Goal: Information Seeking & Learning: Learn about a topic

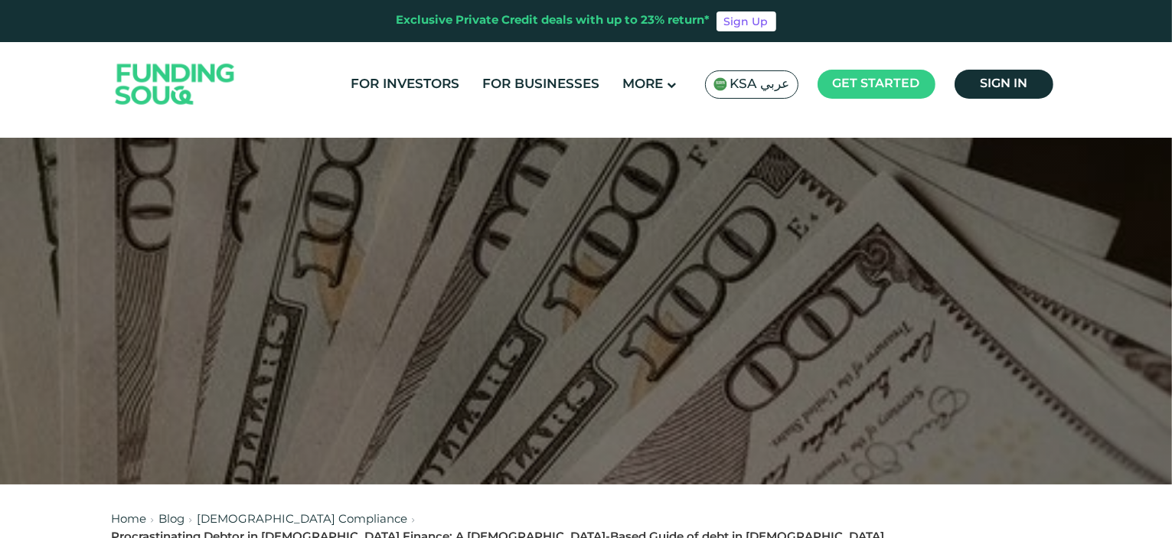
click at [753, 82] on span "KSA عربي" at bounding box center [761, 85] width 60 height 18
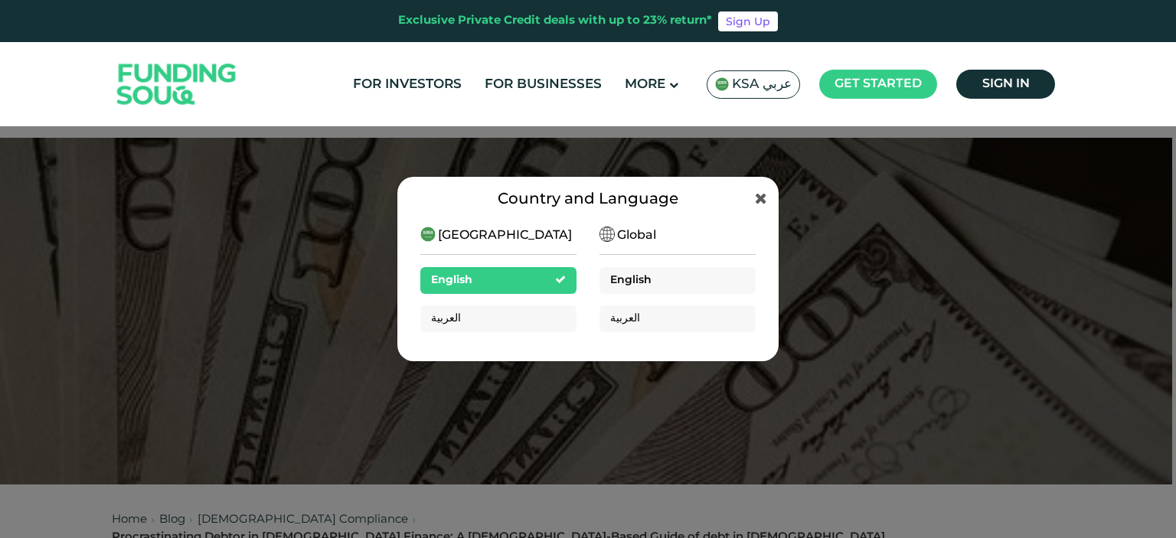
click at [676, 284] on div "English" at bounding box center [678, 280] width 156 height 27
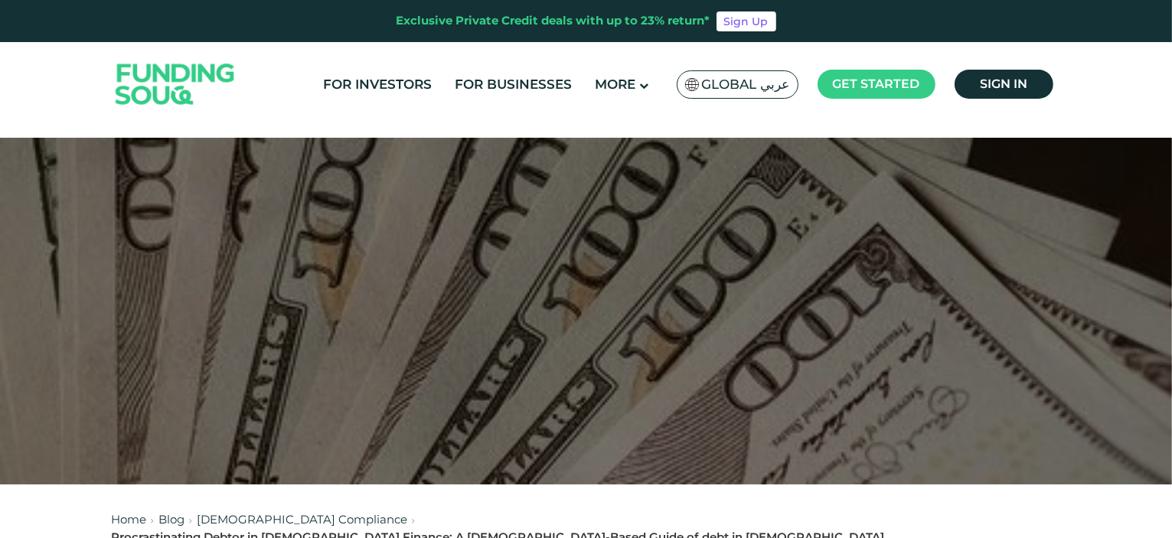
click at [744, 84] on span "Global عربي" at bounding box center [746, 85] width 88 height 18
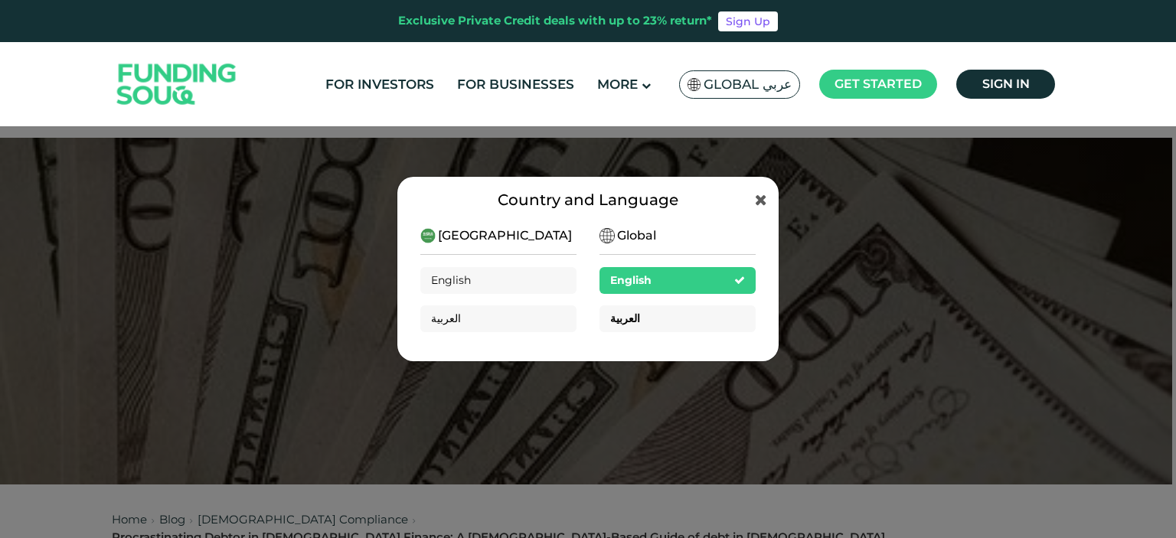
click at [701, 319] on div "العربية" at bounding box center [678, 319] width 156 height 27
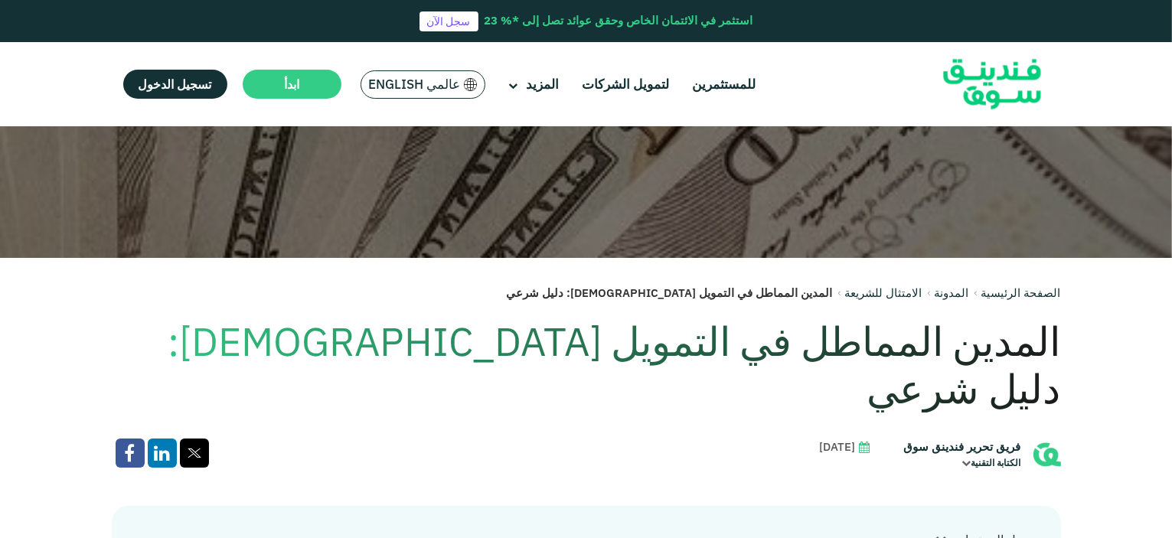
scroll to position [230, 0]
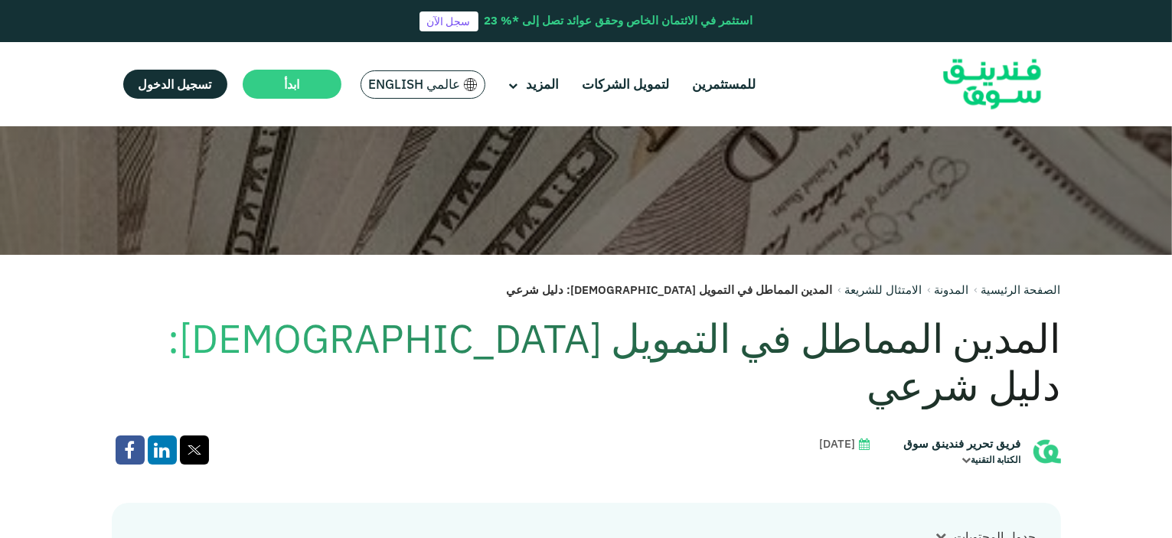
click at [923, 335] on h1 "المدين المماطل في التمويل الإسلامي: دليل شرعي" at bounding box center [586, 363] width 949 height 96
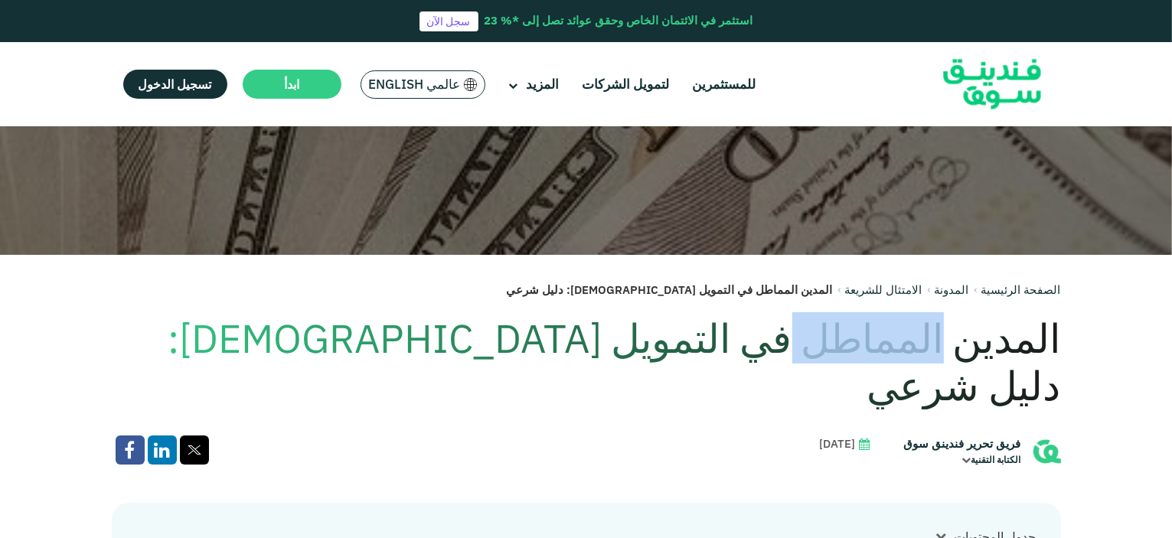
click at [923, 335] on h1 "المدين المماطل في التمويل الإسلامي: دليل شرعي" at bounding box center [586, 363] width 949 height 96
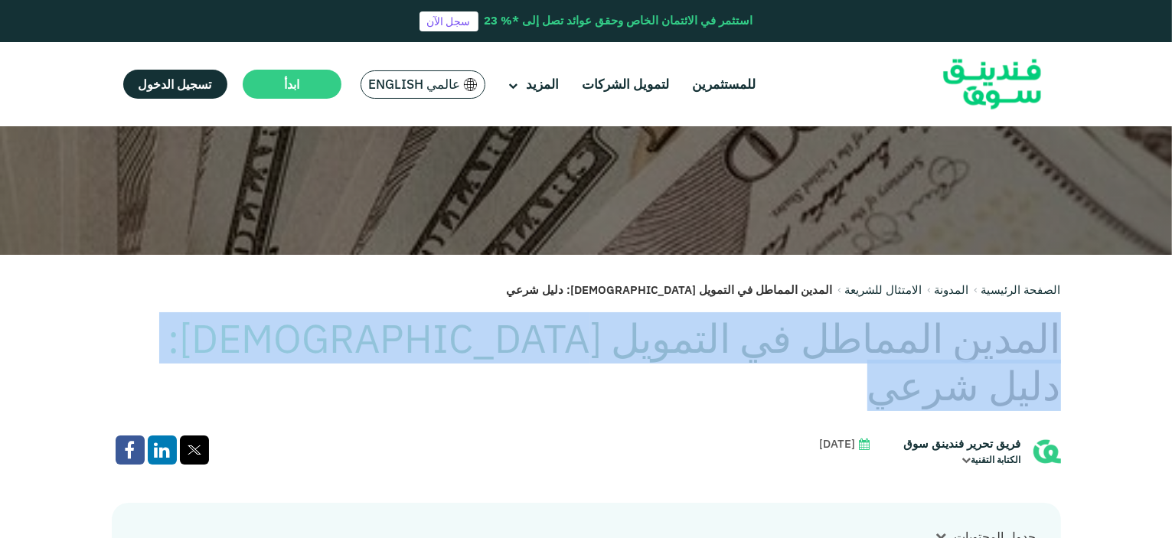
click at [923, 335] on h1 "المدين المماطل في التمويل الإسلامي: دليل شرعي" at bounding box center [586, 363] width 949 height 96
copy div "المدين المماطل في التمويل الإسلامي: دليل شرعي"
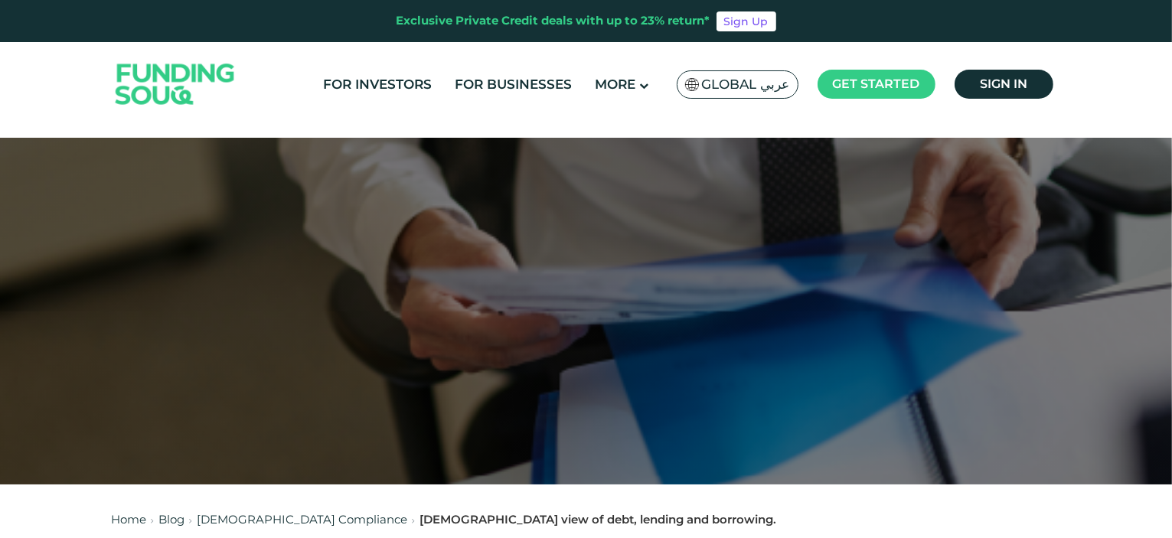
click at [754, 90] on span "Global عربي" at bounding box center [746, 85] width 88 height 18
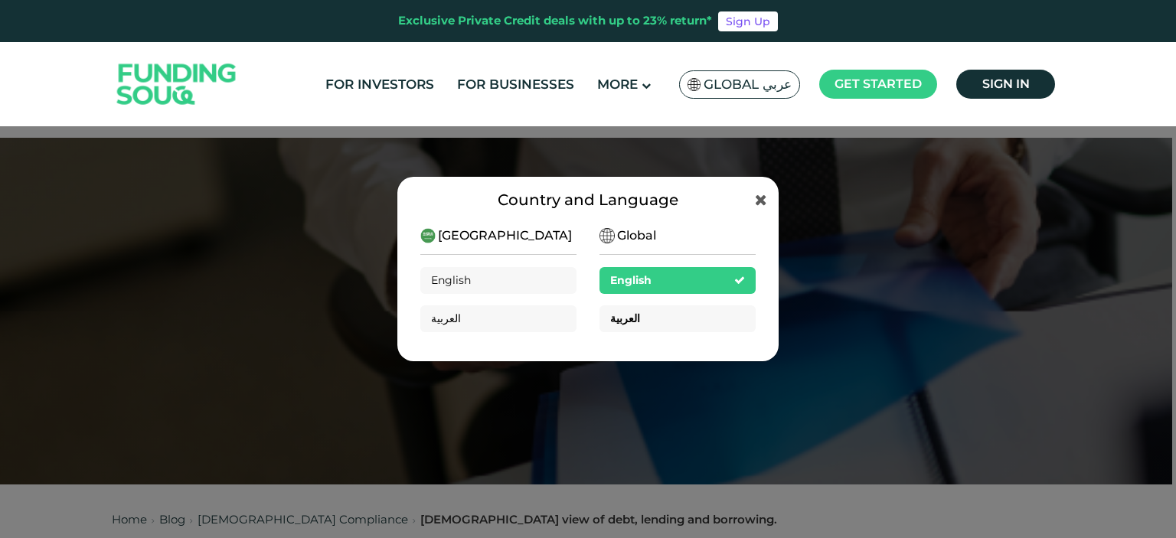
click at [713, 325] on div "العربية" at bounding box center [678, 319] width 156 height 27
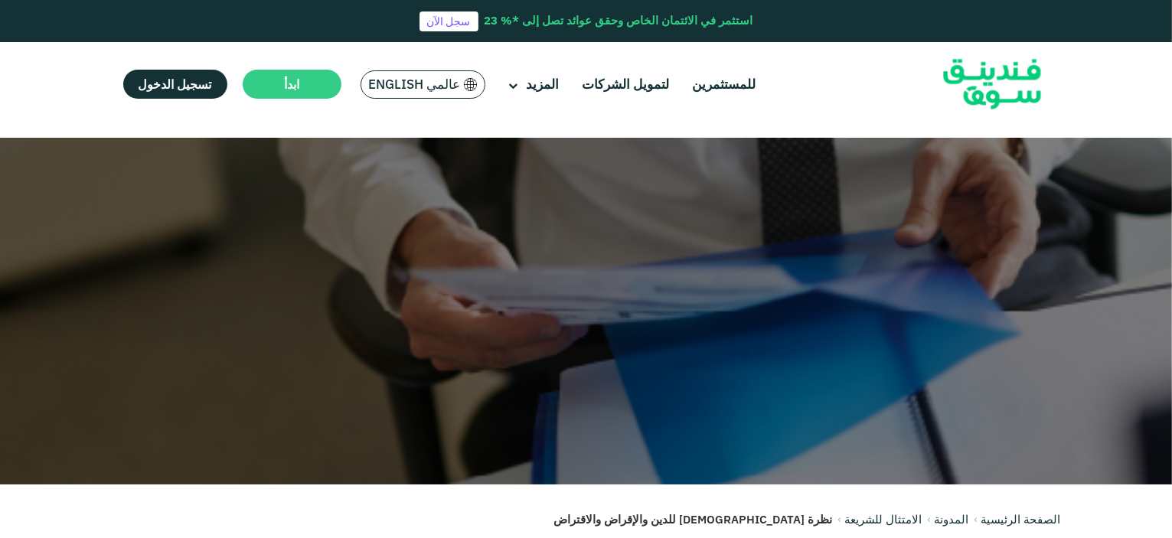
scroll to position [230, 0]
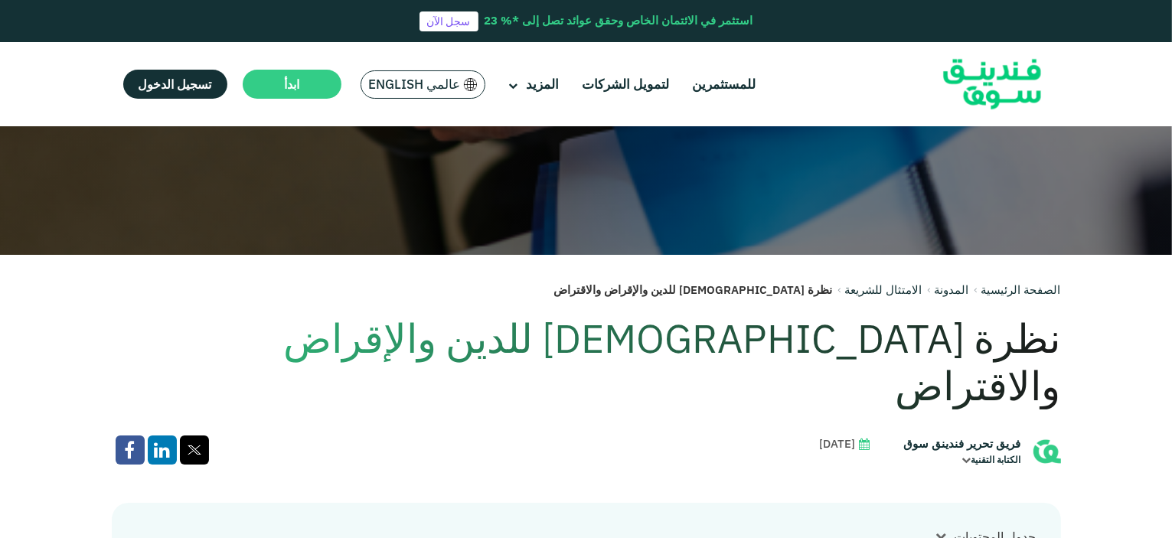
click at [980, 343] on h1 "نظرة الإسلام للدين والإقراض والاقتراض" at bounding box center [586, 363] width 949 height 96
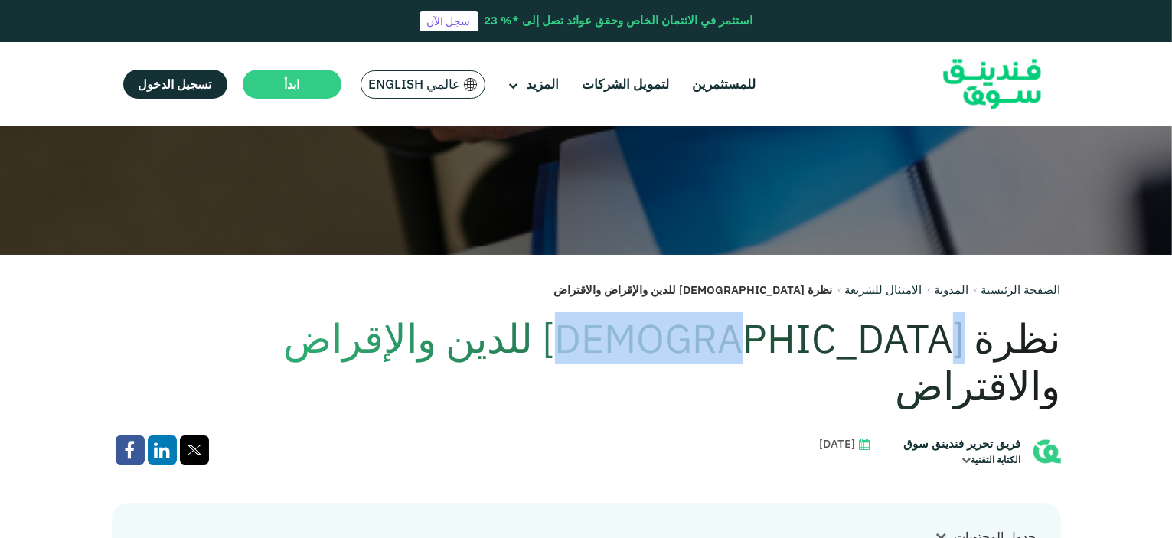
click at [980, 343] on h1 "نظرة الإسلام للدين والإقراض والاقتراض" at bounding box center [586, 363] width 949 height 96
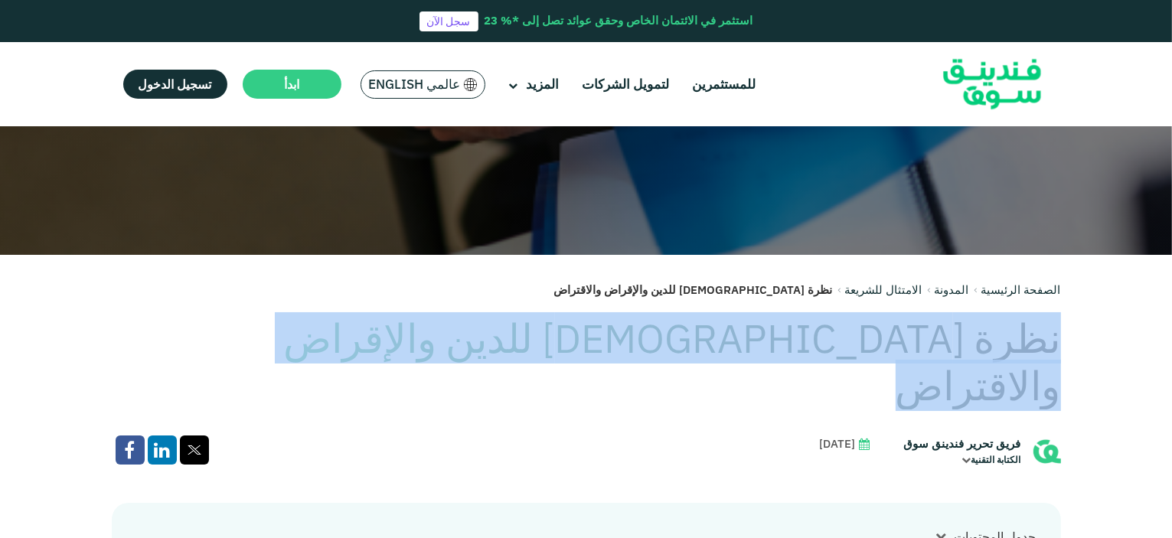
click at [980, 343] on h1 "نظرة الإسلام للدين والإقراض والاقتراض" at bounding box center [586, 363] width 949 height 96
copy div "نظرة الإسلام للدين والإقراض والاقتراض"
click at [945, 287] on link "المدونة" at bounding box center [952, 290] width 34 height 15
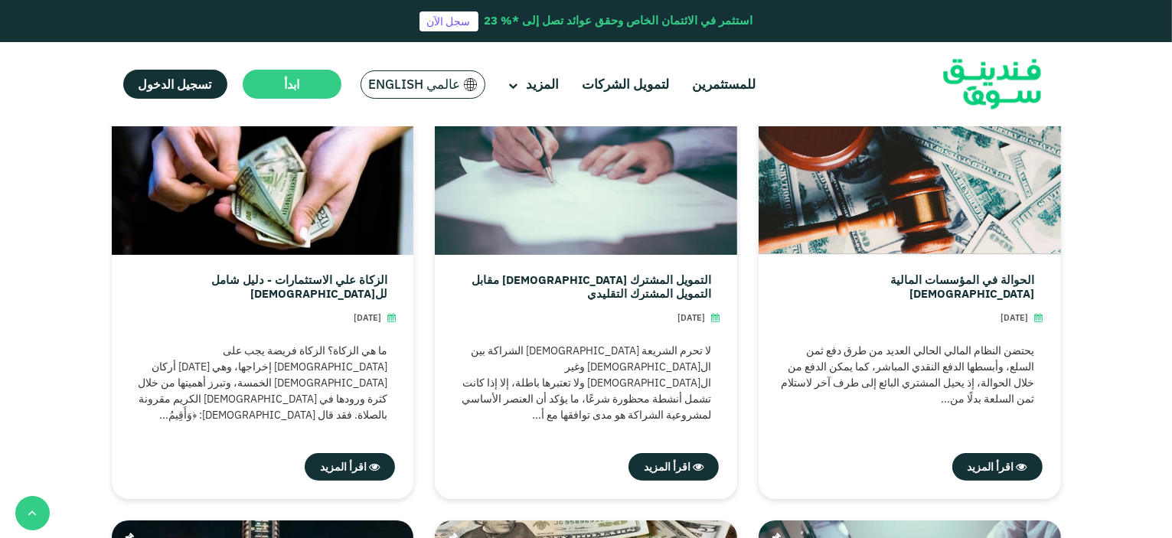
scroll to position [459, 0]
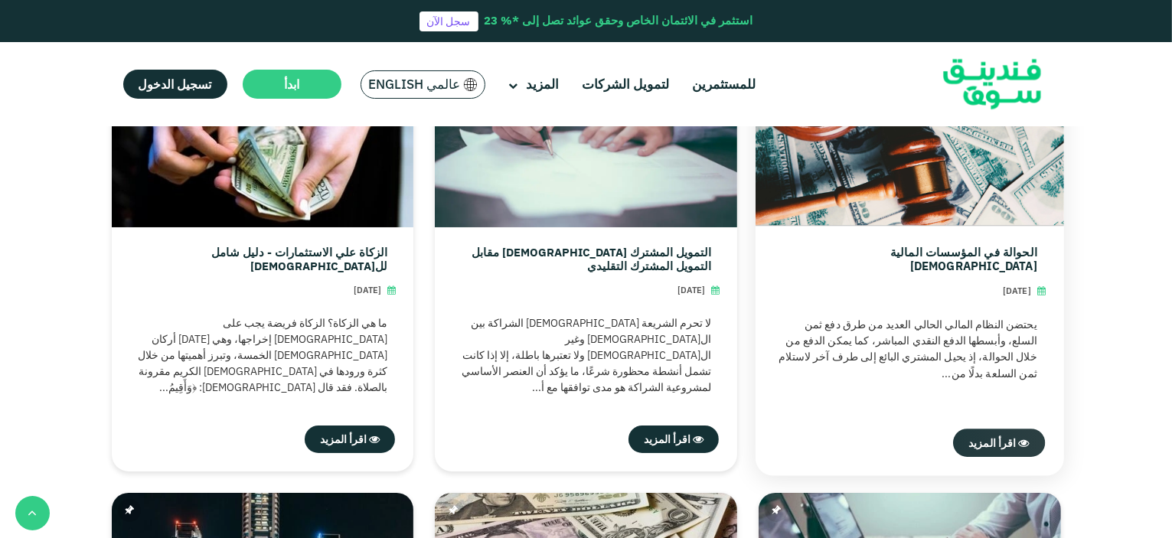
click at [1012, 436] on span "اقرأ المزيد" at bounding box center [992, 443] width 47 height 14
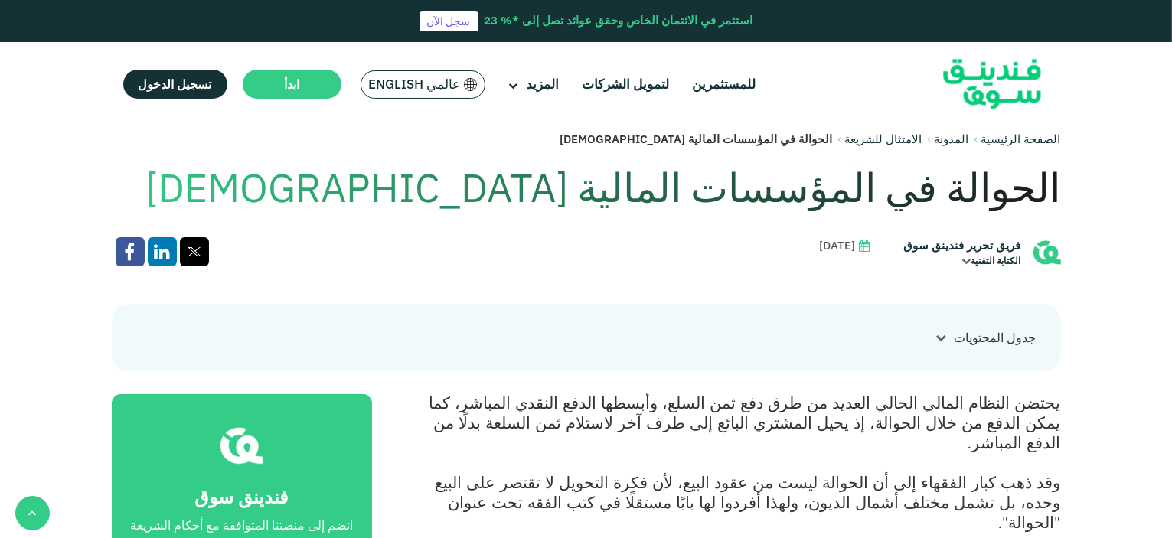
scroll to position [383, 0]
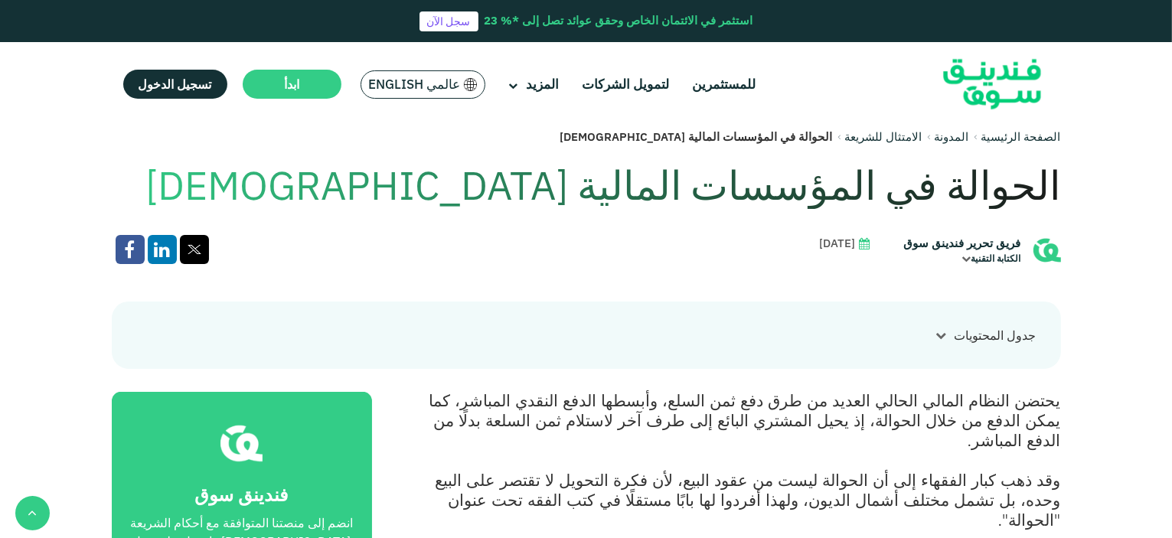
click at [937, 338] on icon at bounding box center [941, 335] width 11 height 11
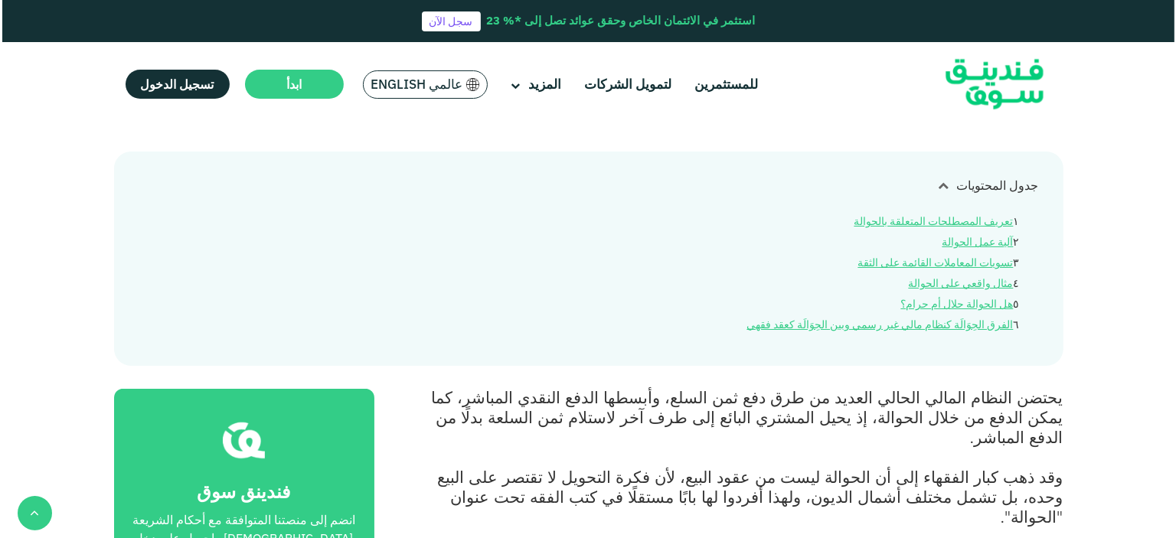
scroll to position [536, 0]
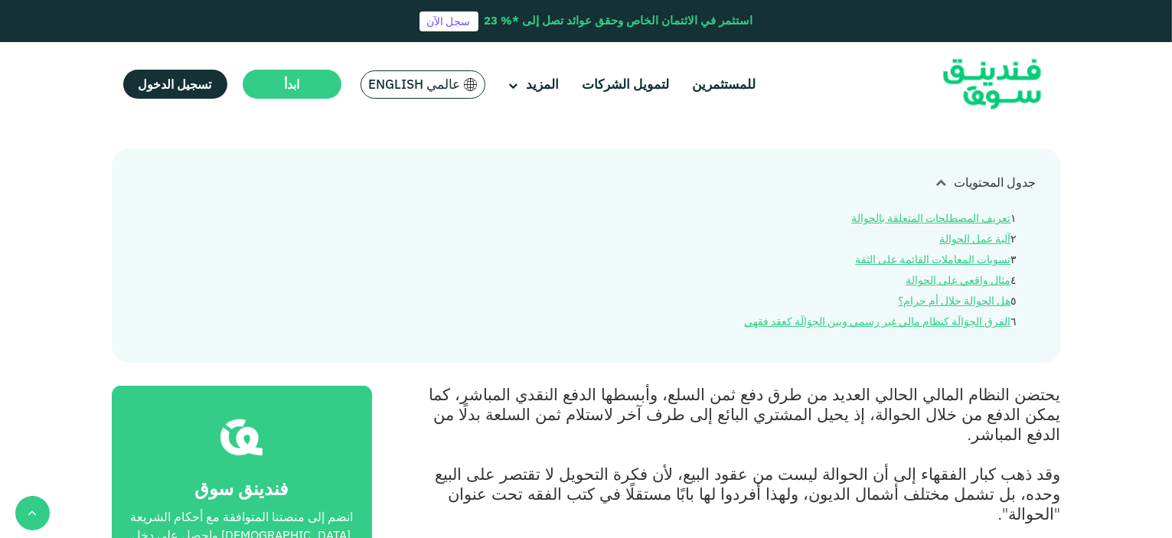
click at [426, 77] on span "عالمي English" at bounding box center [415, 85] width 92 height 18
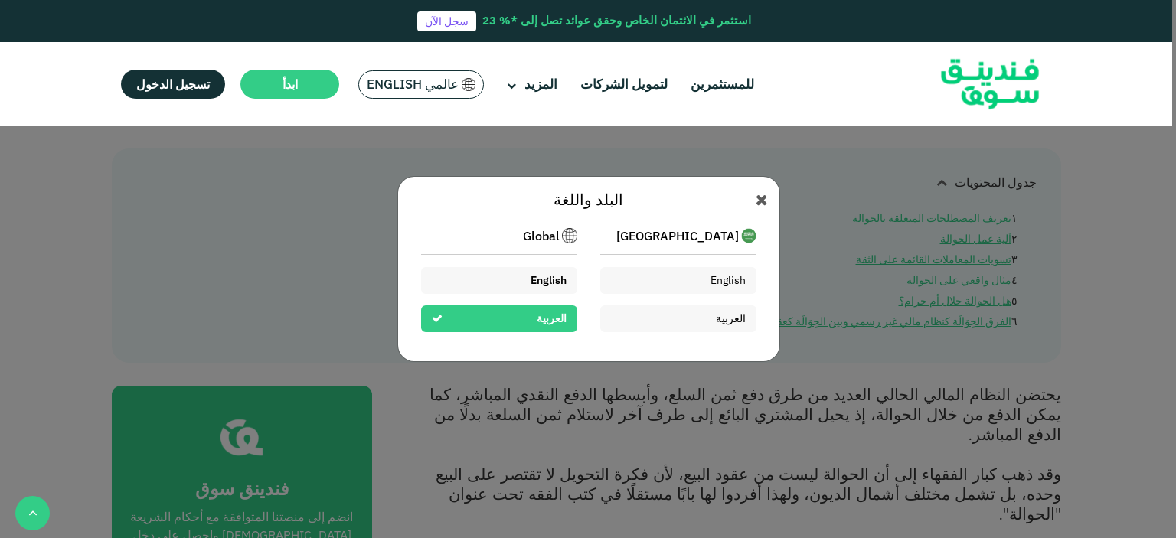
click at [531, 279] on span "English" at bounding box center [549, 280] width 36 height 14
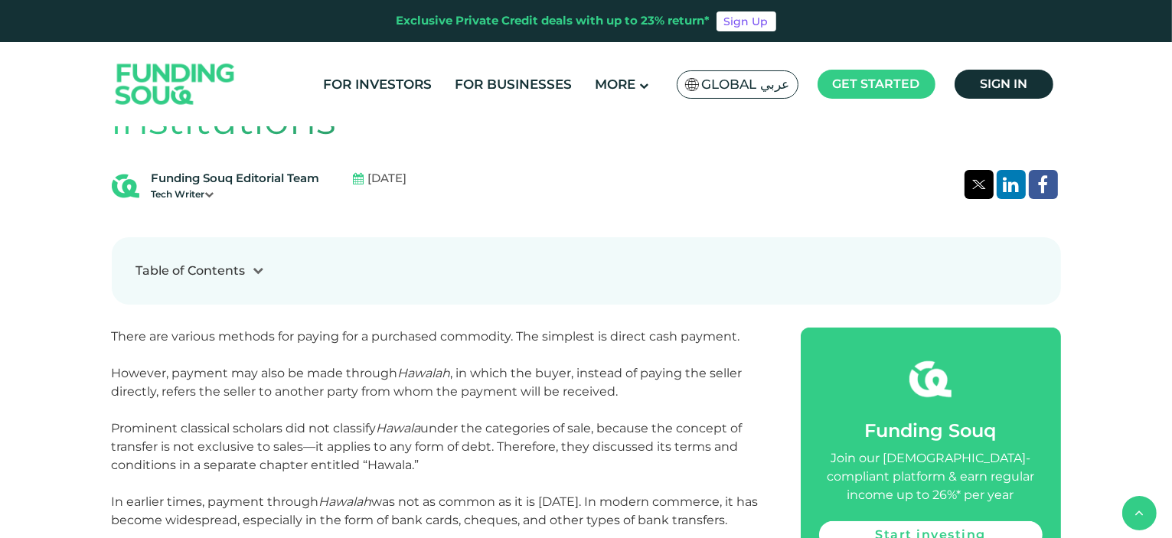
scroll to position [536, 0]
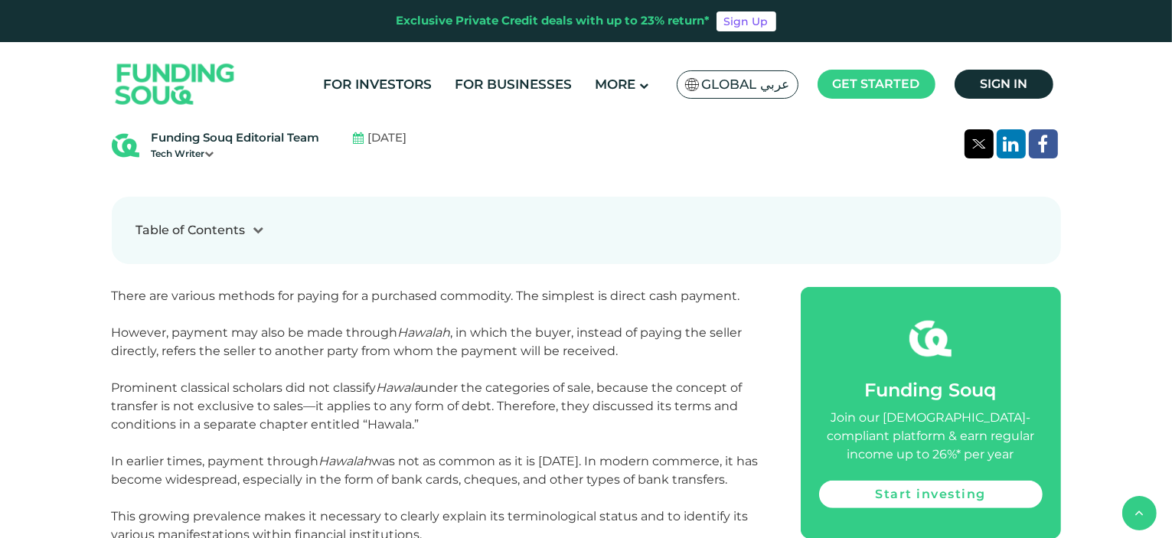
click at [260, 224] on icon at bounding box center [258, 229] width 11 height 11
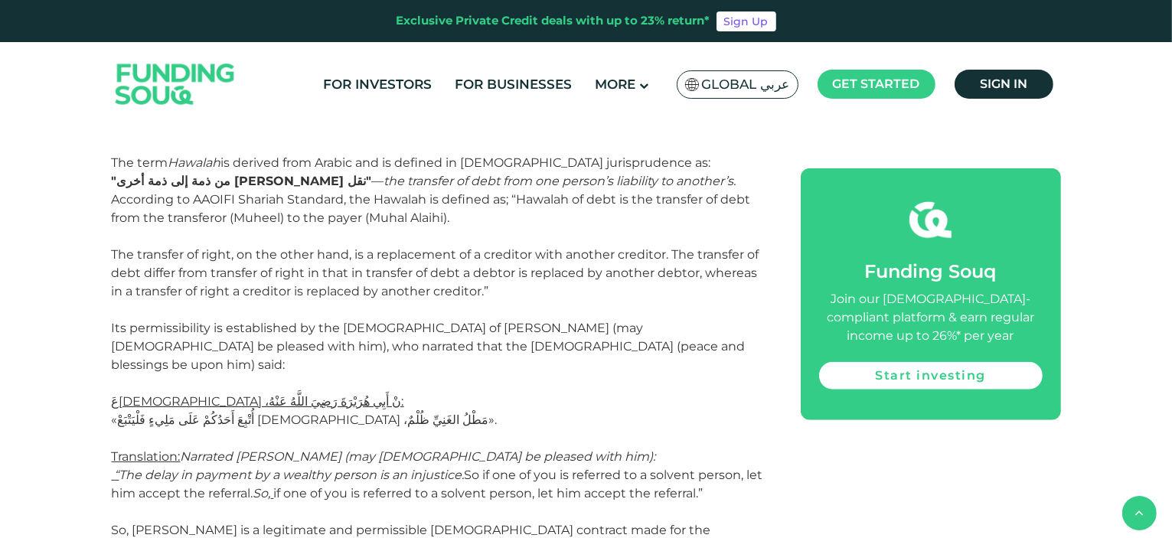
scroll to position [1378, 0]
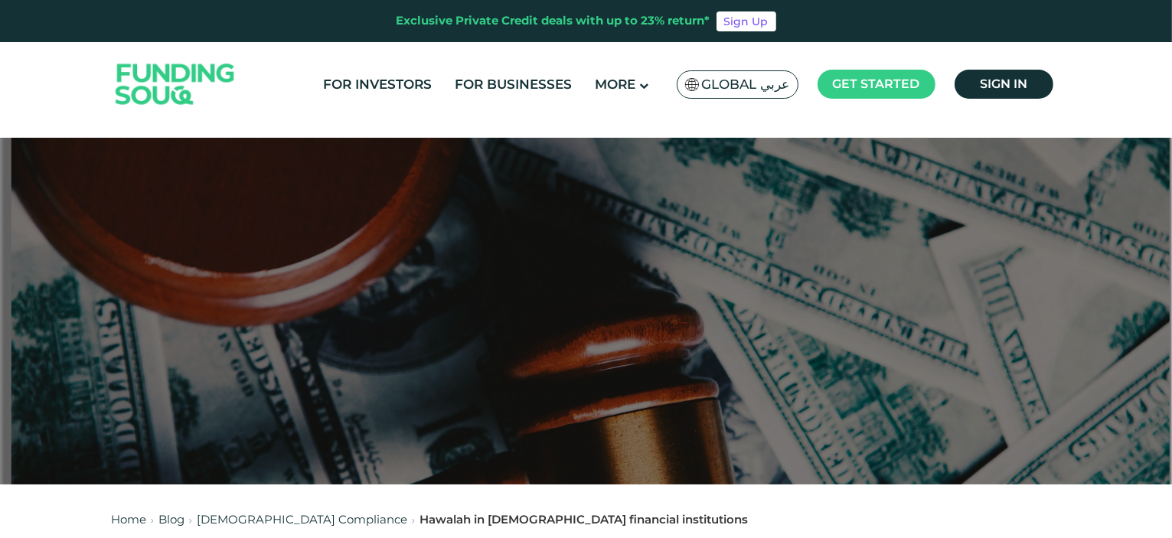
click at [760, 79] on span "Global عربي" at bounding box center [746, 85] width 88 height 18
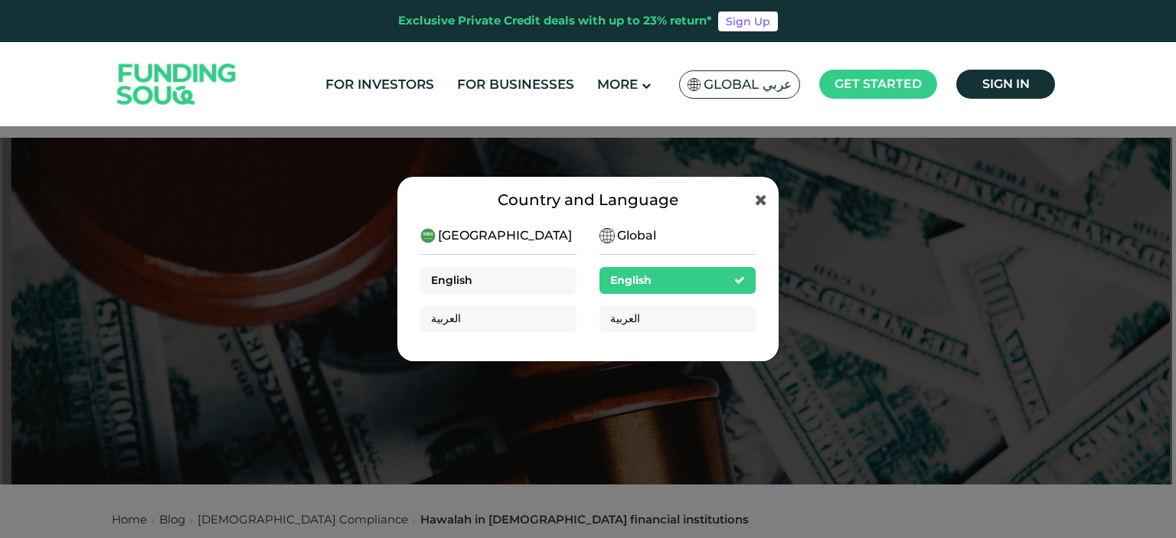
click at [488, 276] on div "English" at bounding box center [498, 280] width 156 height 27
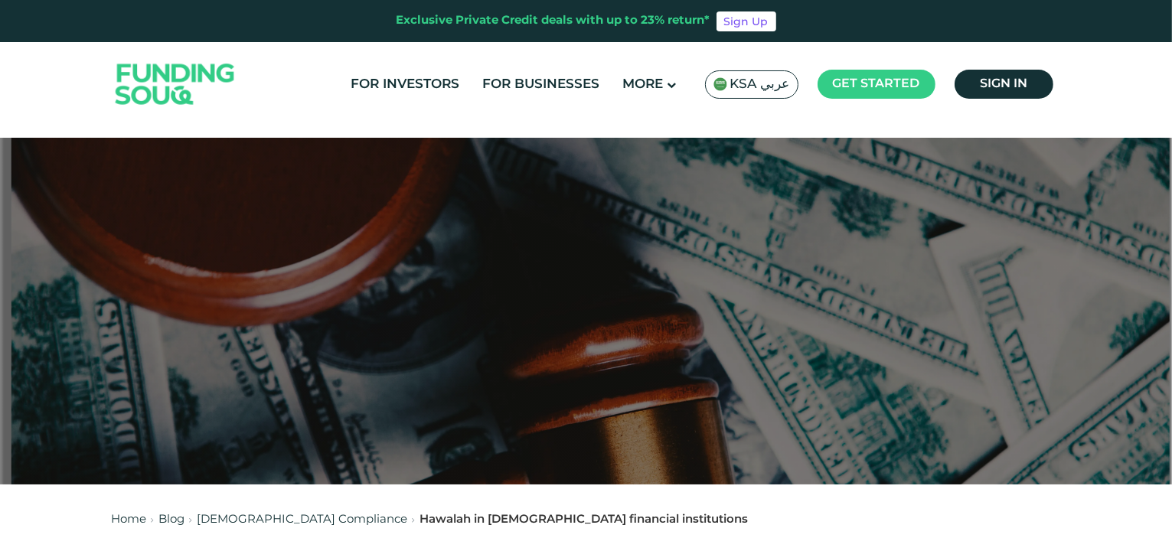
scroll to position [230, 0]
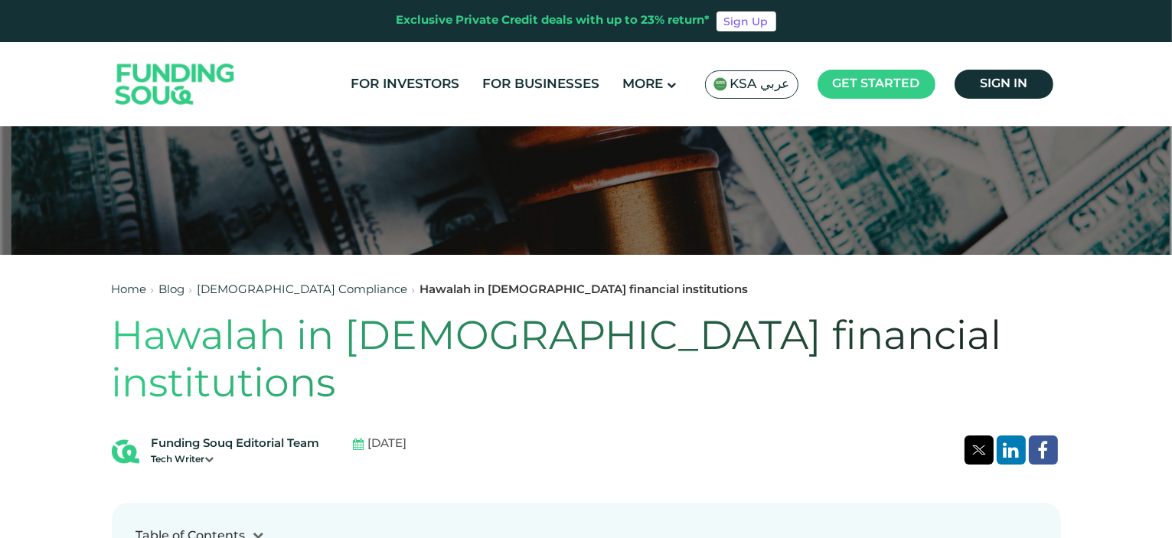
click at [313, 342] on h1 "Hawalah in [DEMOGRAPHIC_DATA] financial institutions" at bounding box center [586, 363] width 949 height 96
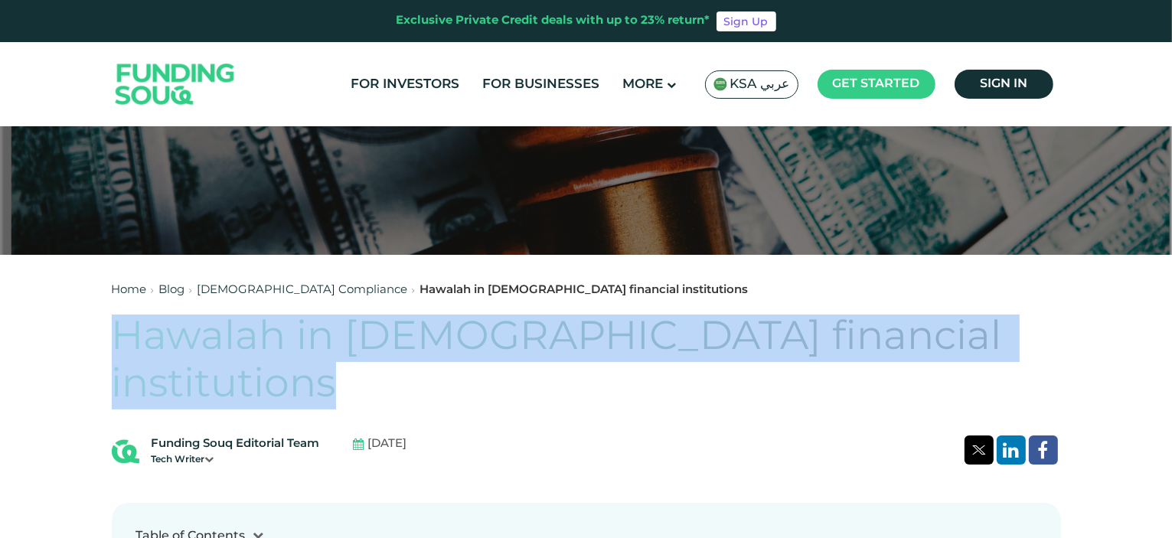
click at [313, 342] on h1 "Hawalah in [DEMOGRAPHIC_DATA] financial institutions" at bounding box center [586, 363] width 949 height 96
copy div "Hawalah in Islamic financial institutions"
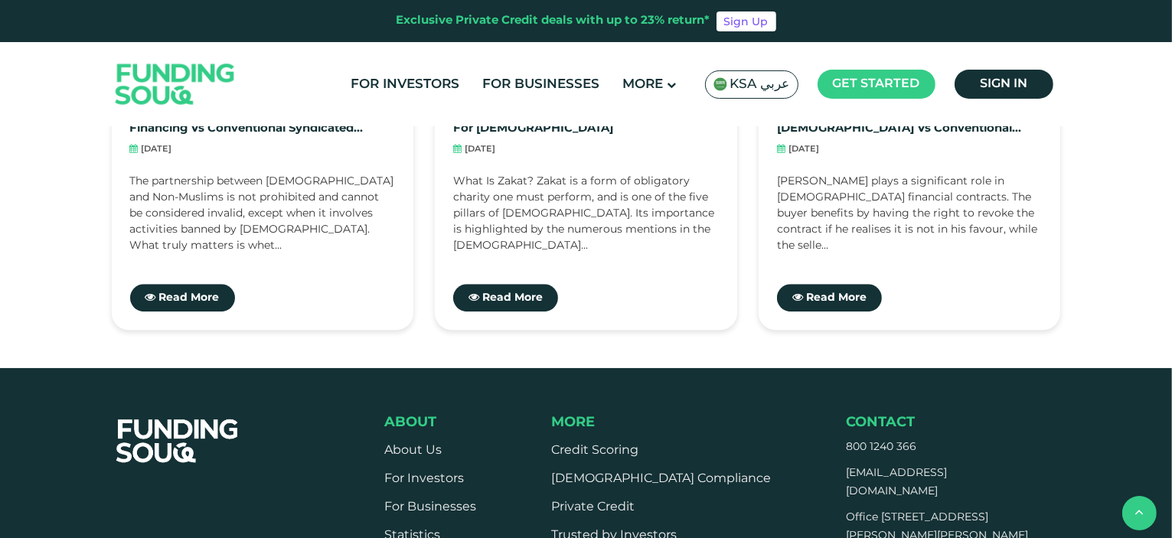
scroll to position [4594, 0]
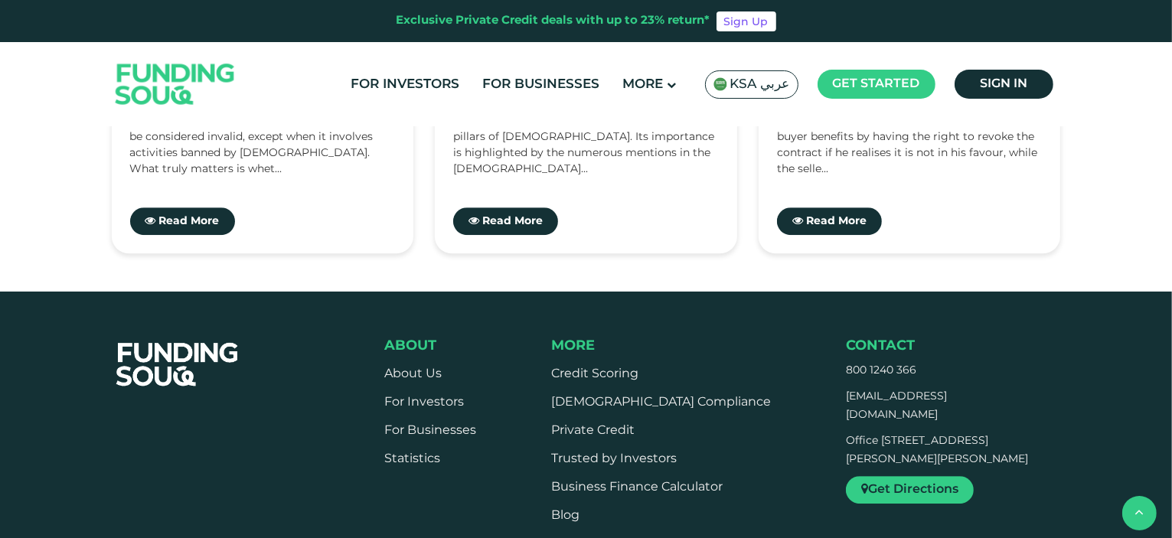
click at [603, 538] on link "Reviews" at bounding box center [576, 543] width 51 height 11
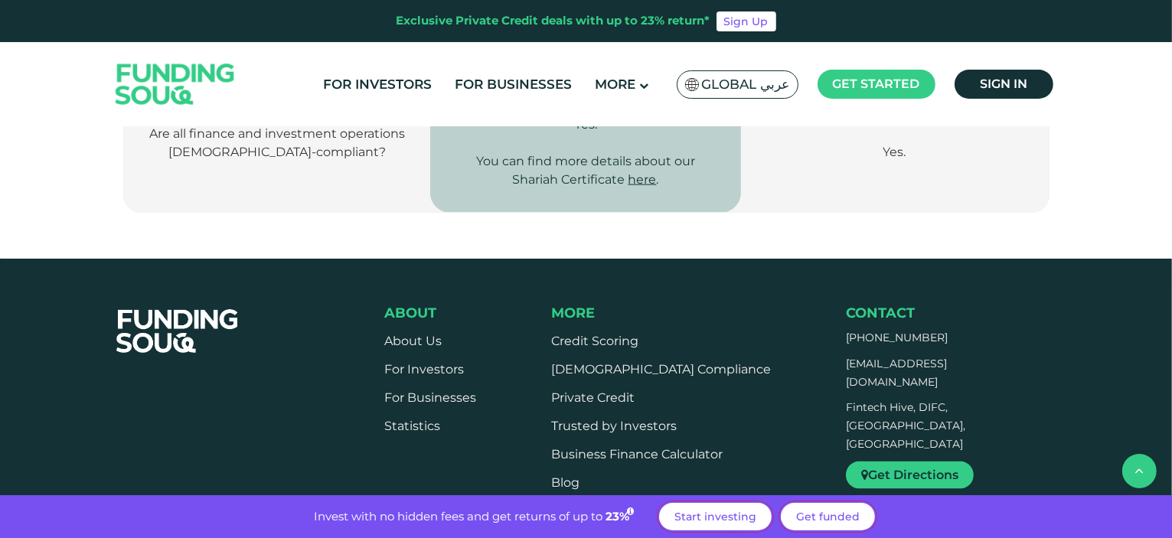
scroll to position [2229, 0]
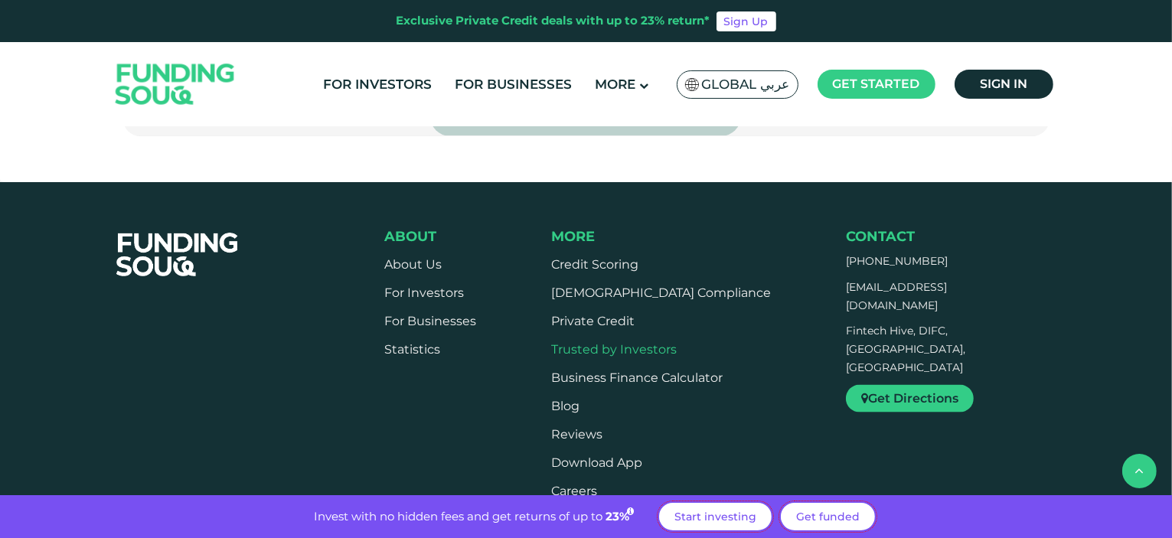
click at [652, 342] on link "Trusted by Investors" at bounding box center [614, 349] width 126 height 15
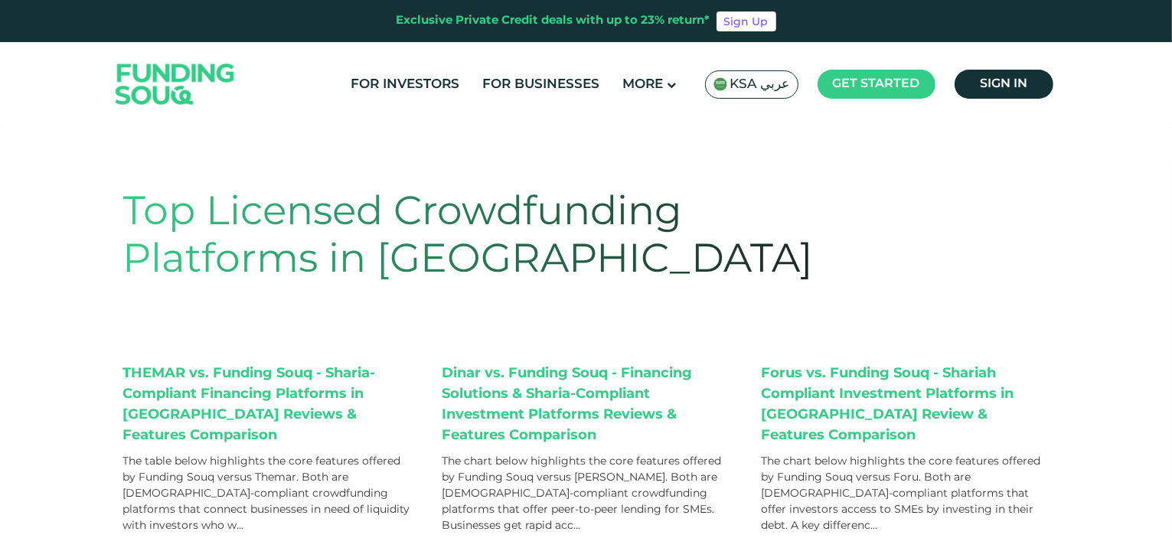
click at [737, 87] on span "KSA عربي" at bounding box center [761, 85] width 60 height 18
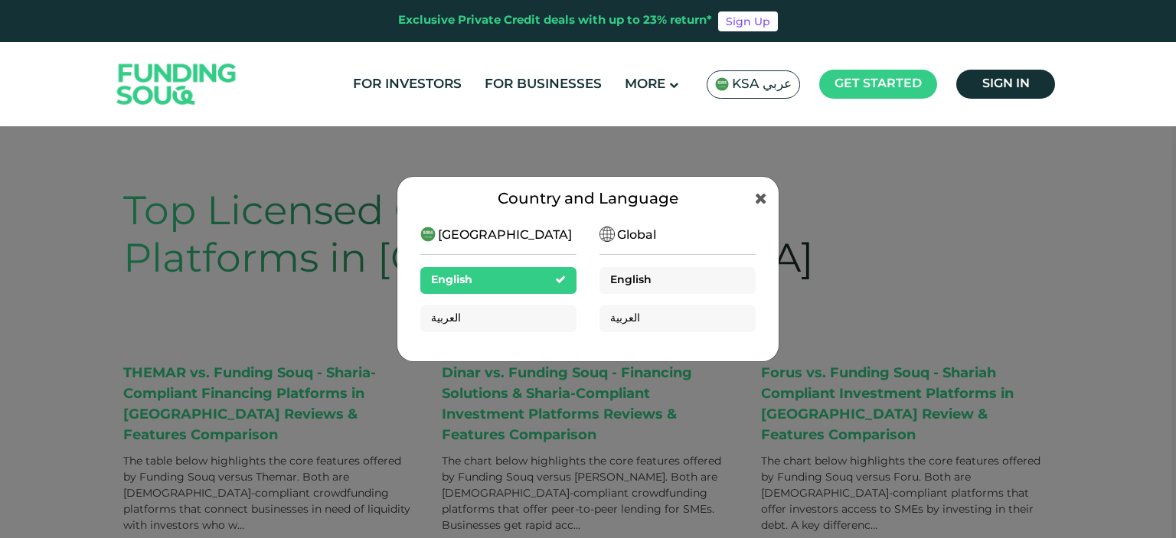
click at [649, 276] on span "English" at bounding box center [630, 280] width 41 height 11
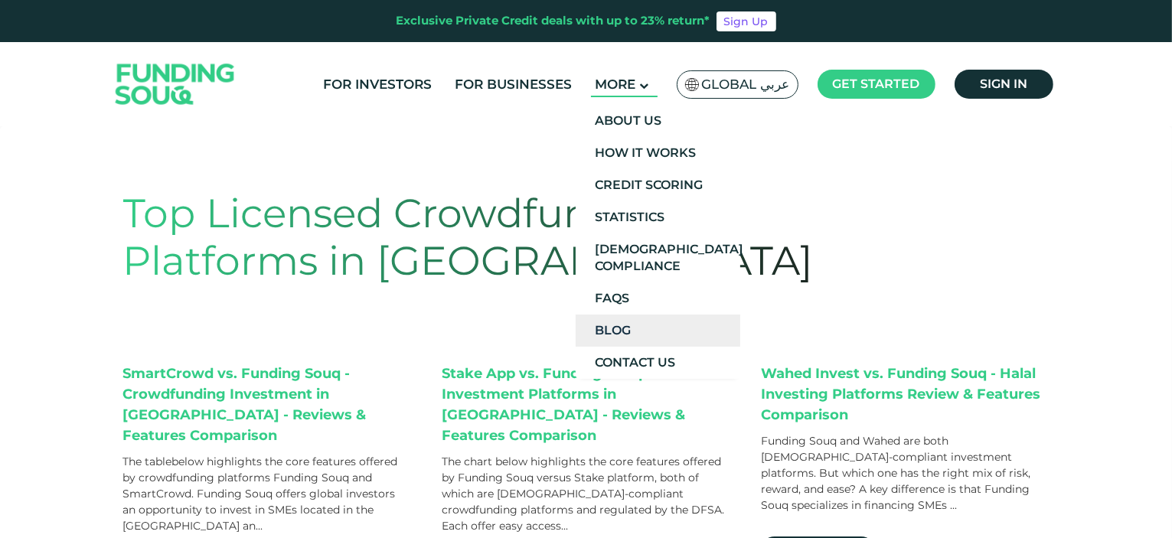
click at [647, 326] on link "Blog" at bounding box center [658, 331] width 165 height 32
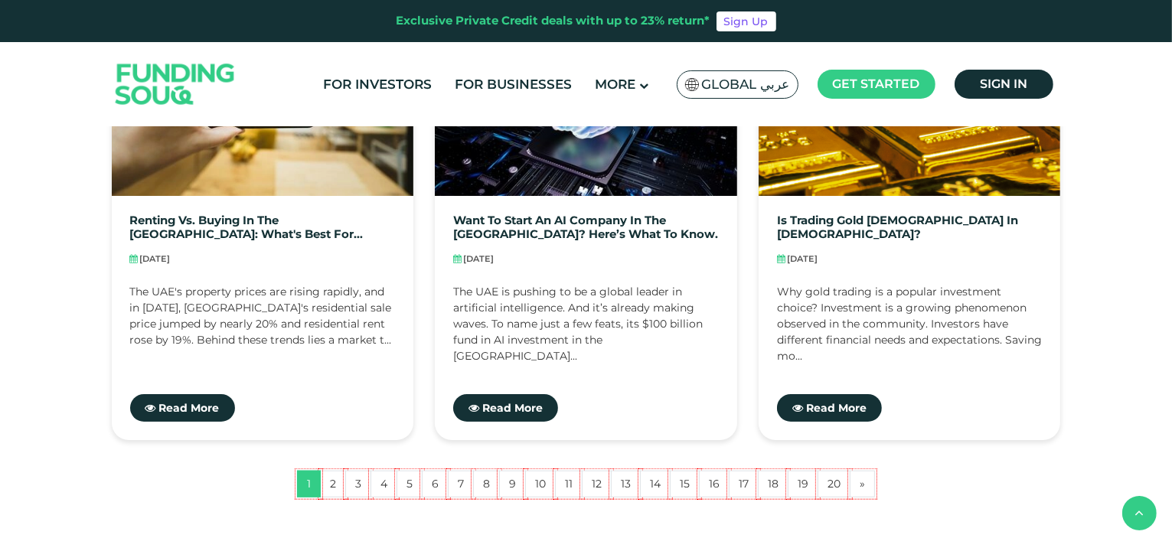
scroll to position [1378, 0]
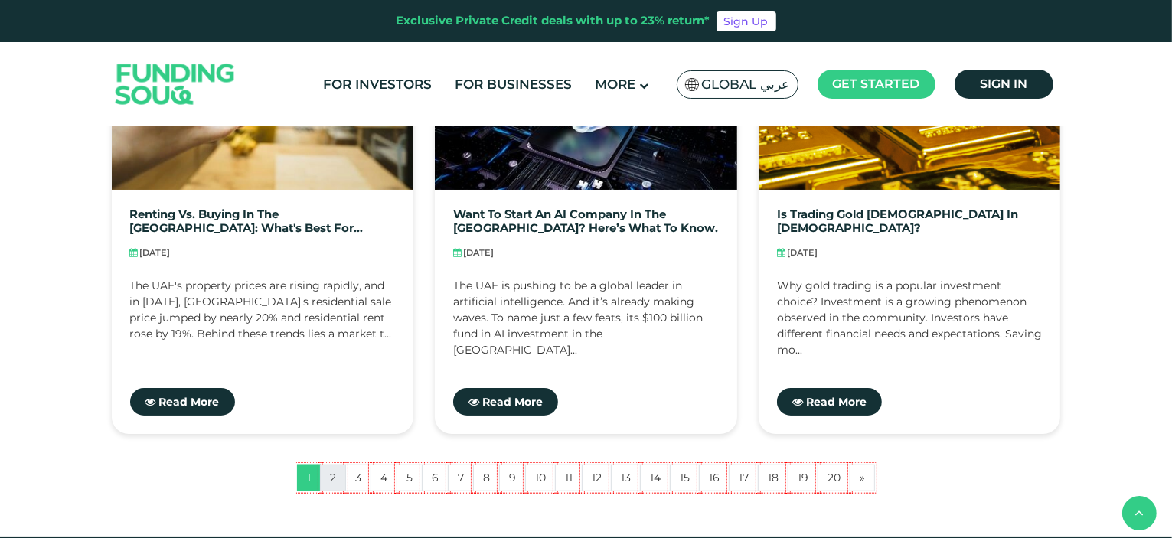
click at [335, 482] on link "2" at bounding box center [333, 478] width 26 height 27
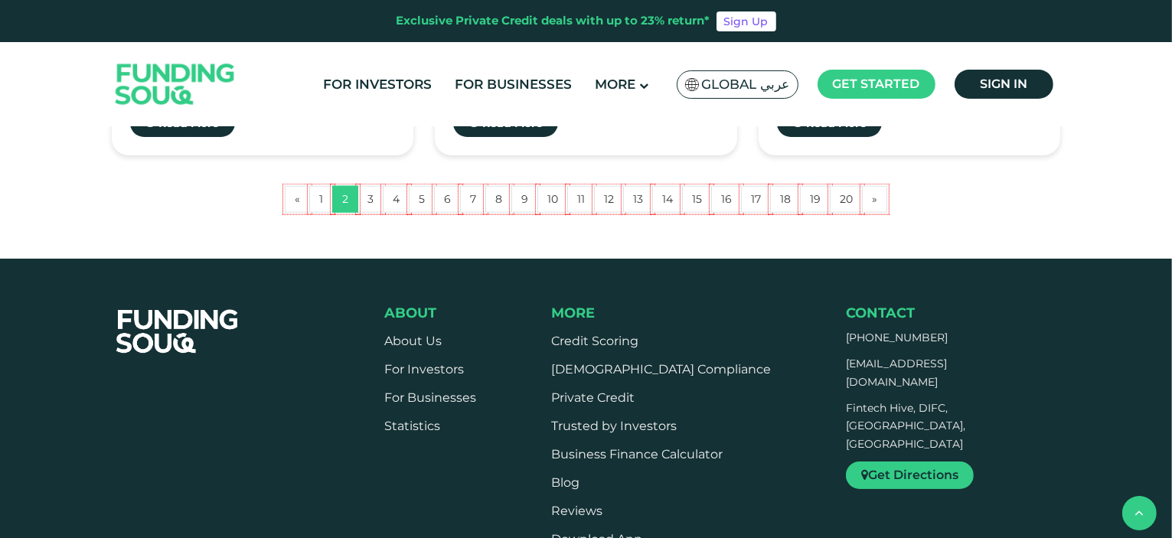
scroll to position [1685, 0]
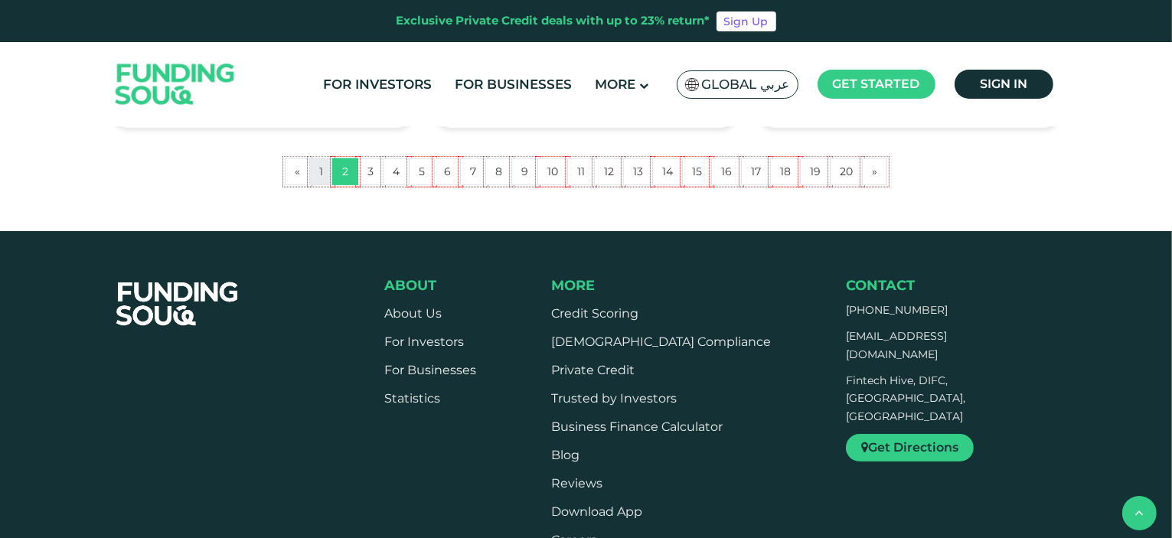
click at [322, 175] on link "1" at bounding box center [321, 172] width 24 height 27
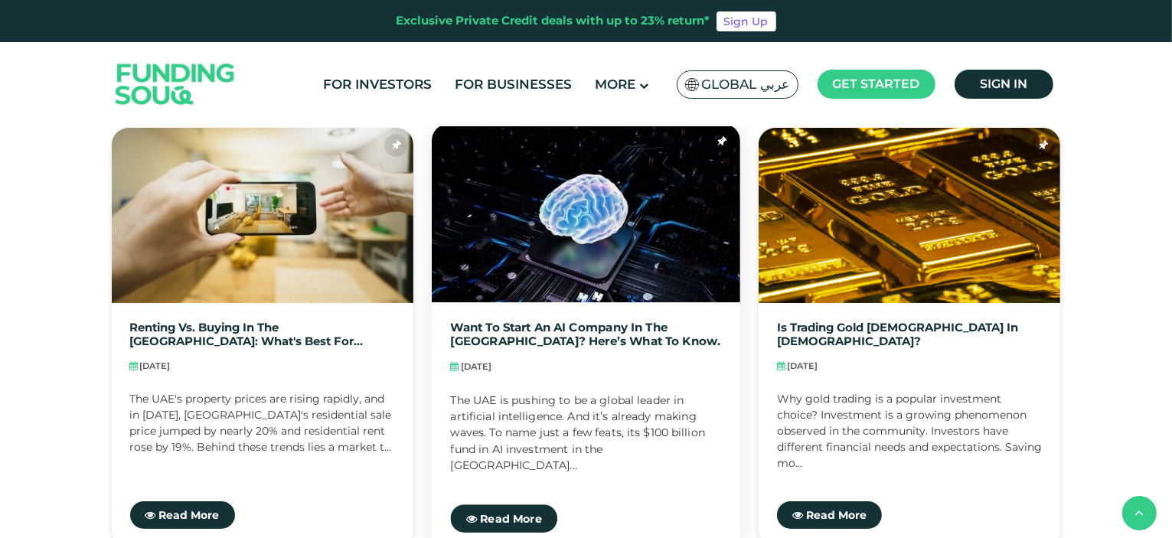
scroll to position [1225, 0]
